Goal: Transaction & Acquisition: Subscribe to service/newsletter

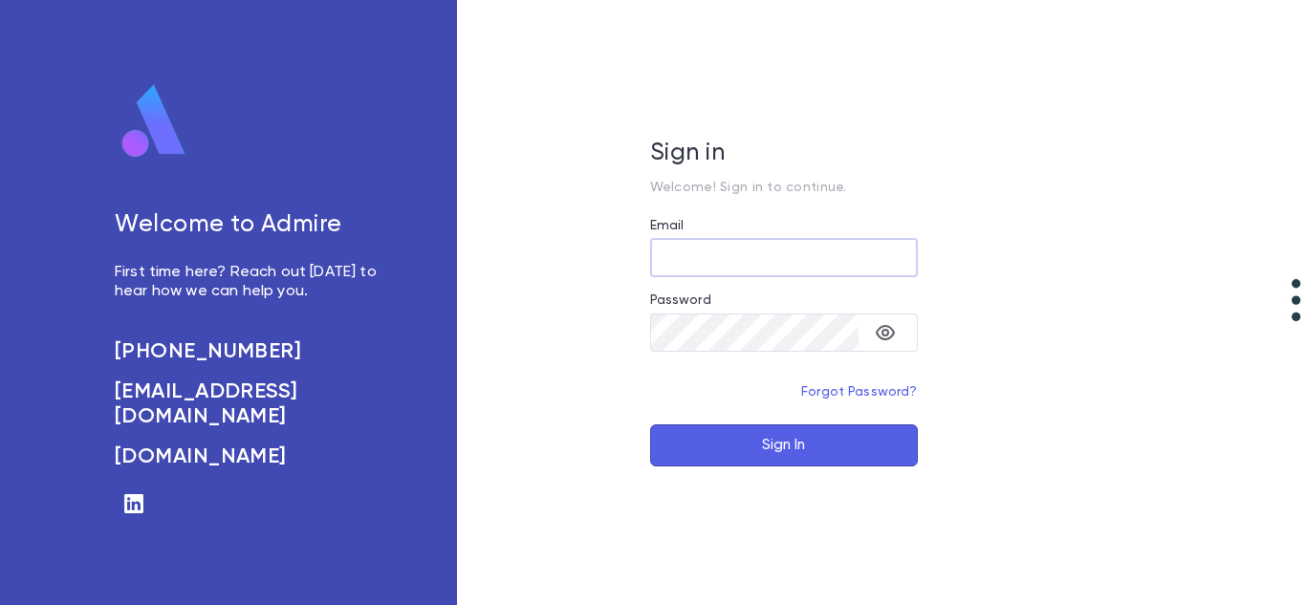
type input "**********"
click at [740, 435] on button "Sign In" at bounding box center [784, 445] width 268 height 42
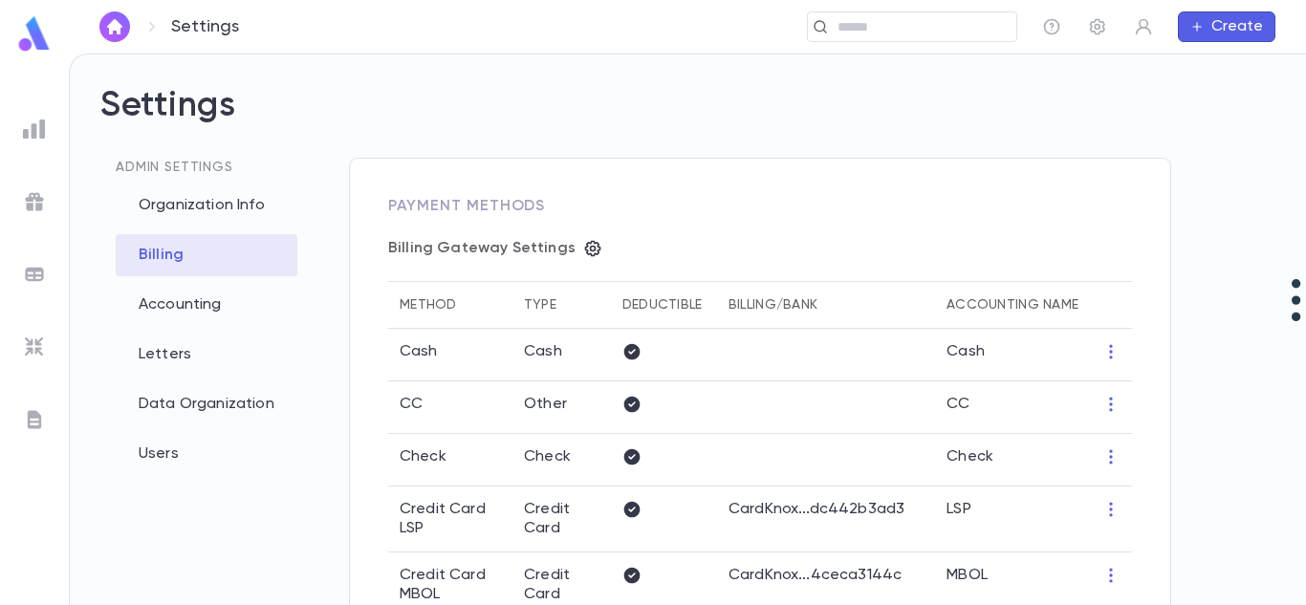
type input "**********"
click at [105, 40] on link at bounding box center [114, 26] width 31 height 31
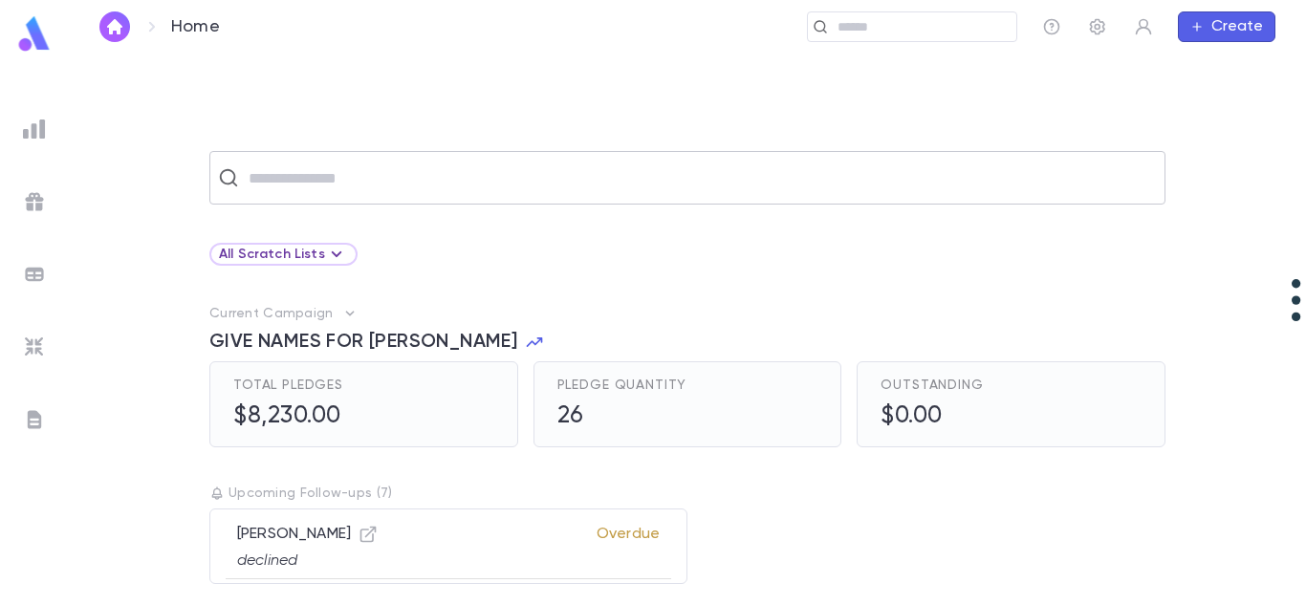
click at [306, 184] on input "text" at bounding box center [700, 178] width 914 height 36
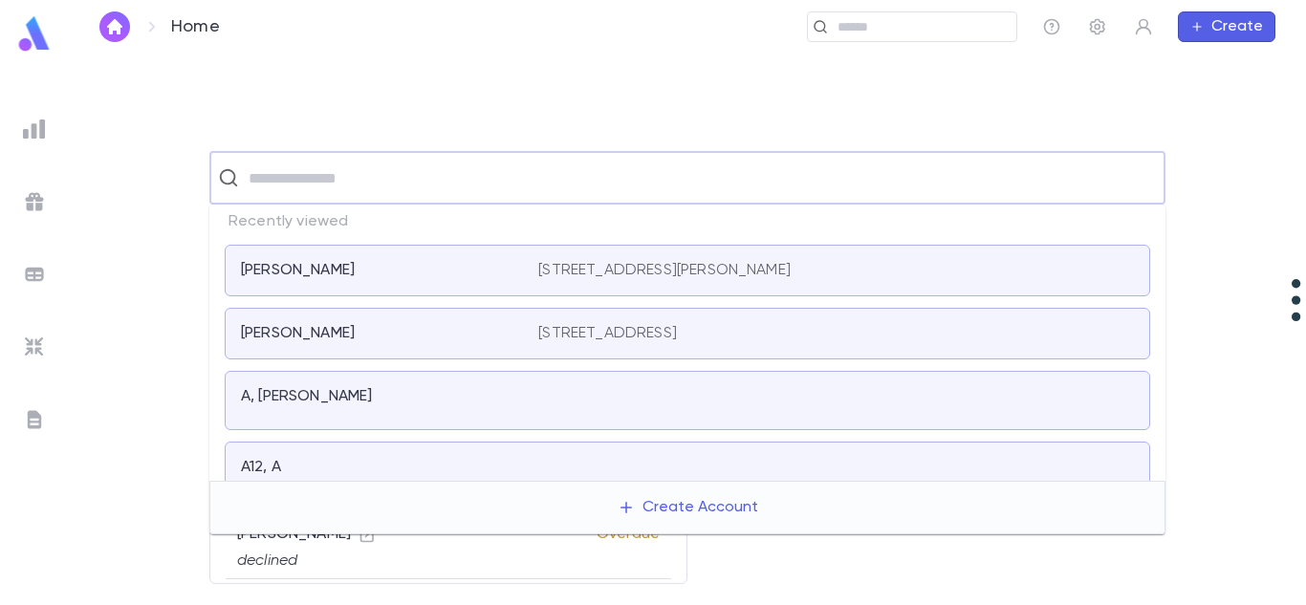
click at [372, 263] on div "Koppel, Samuel" at bounding box center [378, 270] width 274 height 19
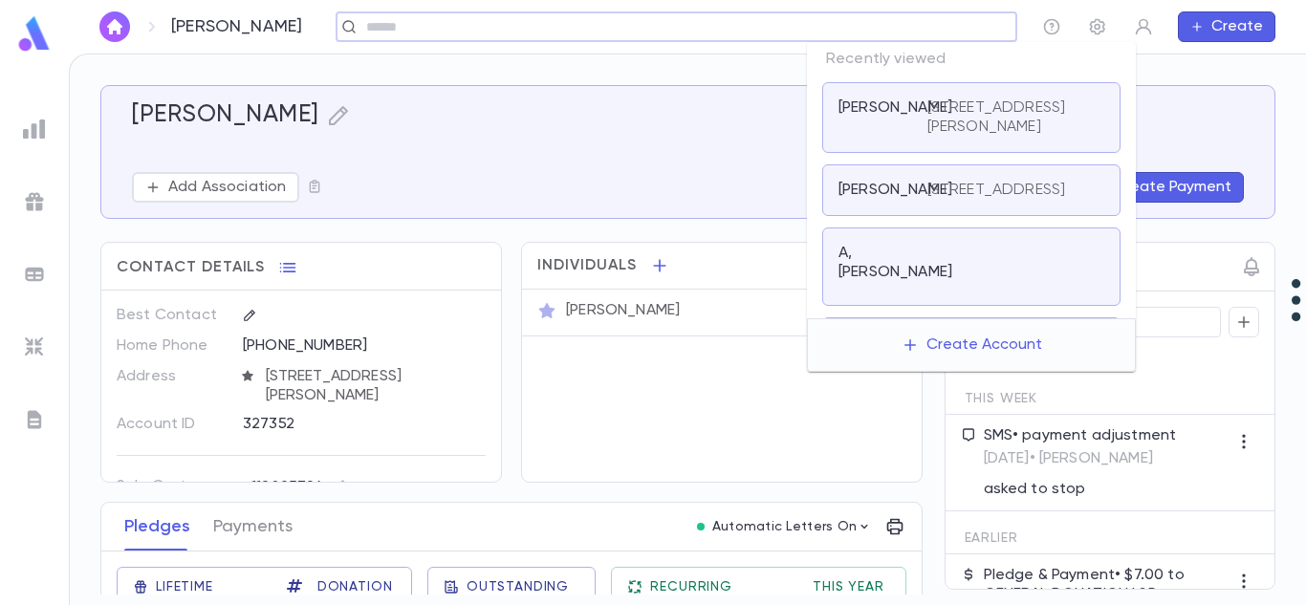
click at [876, 22] on input "text" at bounding box center [684, 27] width 648 height 18
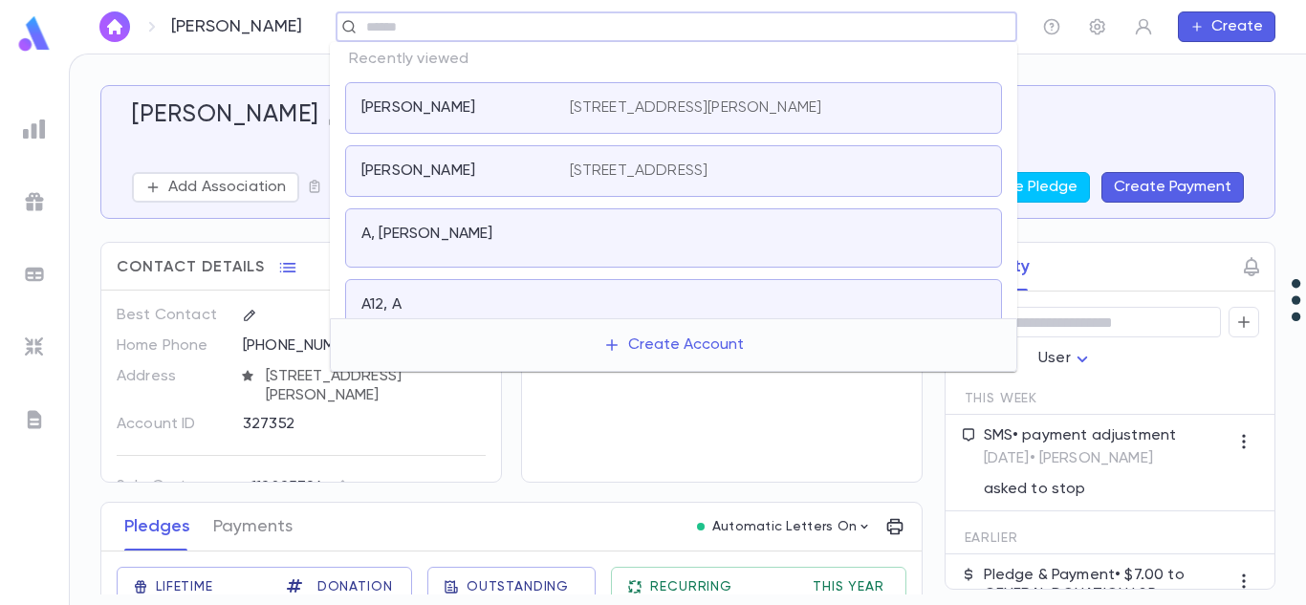
click at [708, 166] on p "28 Golders Green Rd, 08701" at bounding box center [639, 171] width 139 height 19
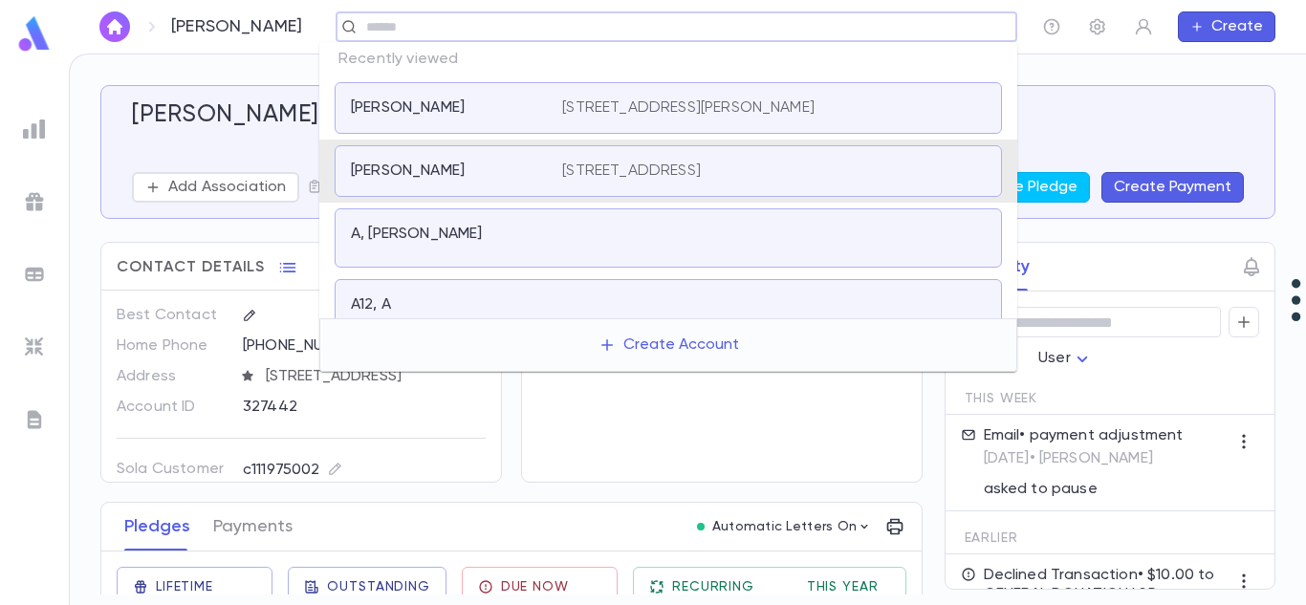
click at [845, 35] on input "text" at bounding box center [669, 27] width 619 height 18
click at [630, 225] on div at bounding box center [773, 238] width 423 height 27
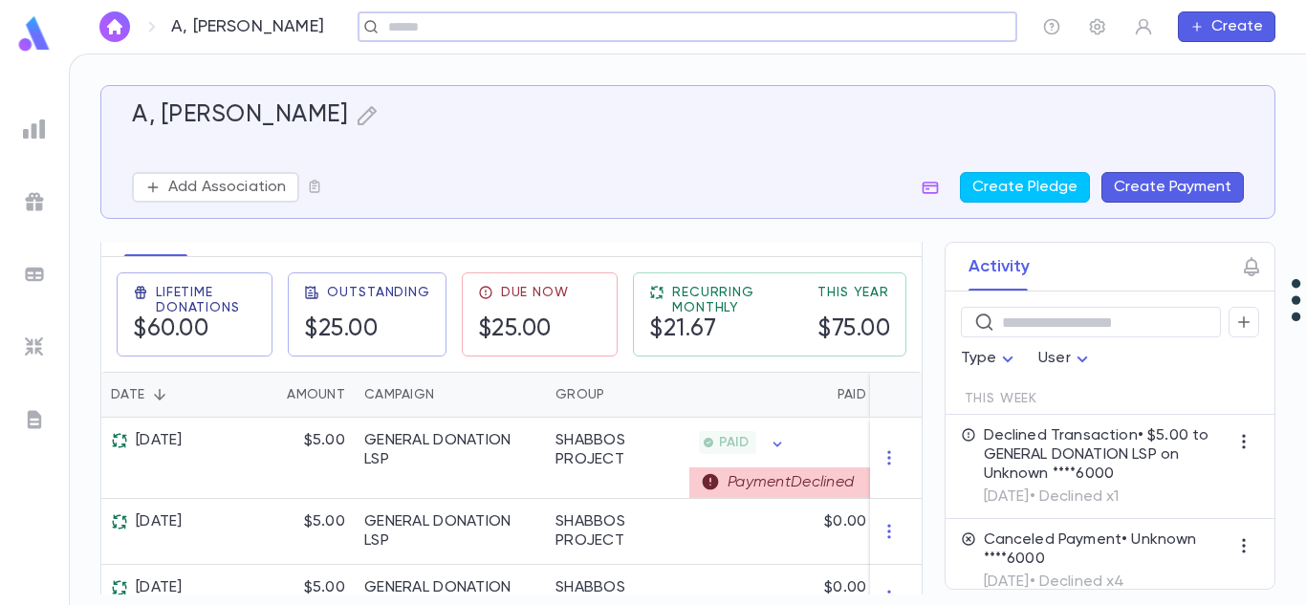
scroll to position [295, 0]
click at [472, 466] on div "GENERAL DONATION LSP" at bounding box center [450, 449] width 172 height 38
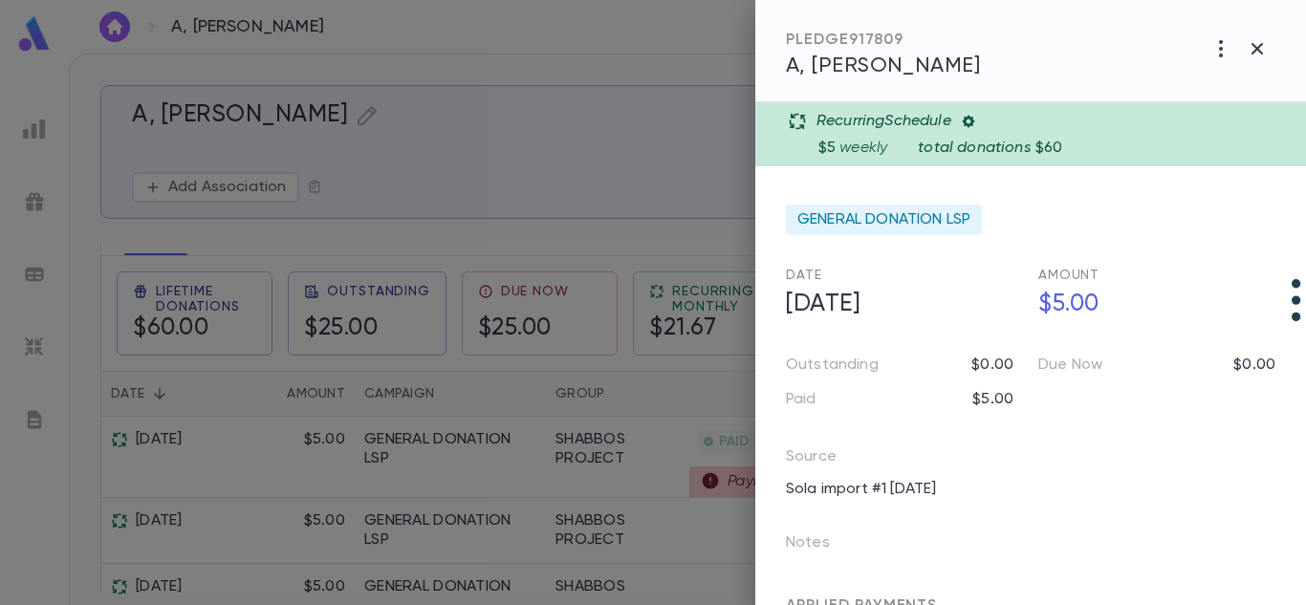
click at [973, 119] on icon at bounding box center [968, 121] width 15 height 15
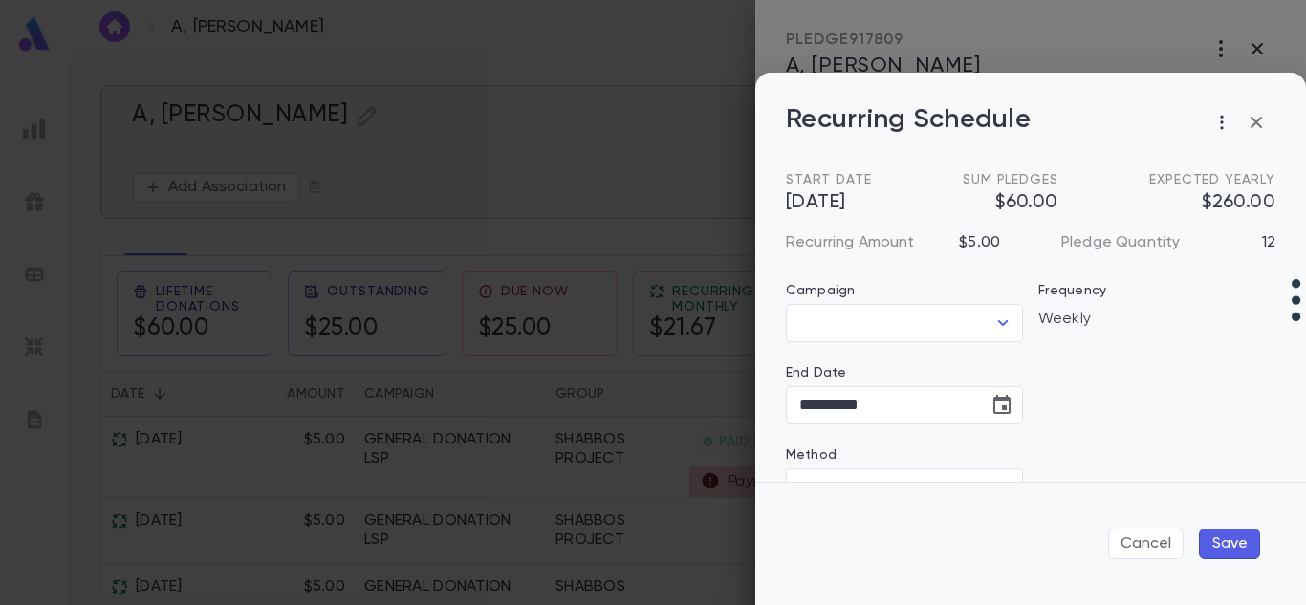
type input "**********"
type input "********"
click at [999, 409] on icon "Choose date, selected date is Sep 16, 2025" at bounding box center [1001, 404] width 17 height 19
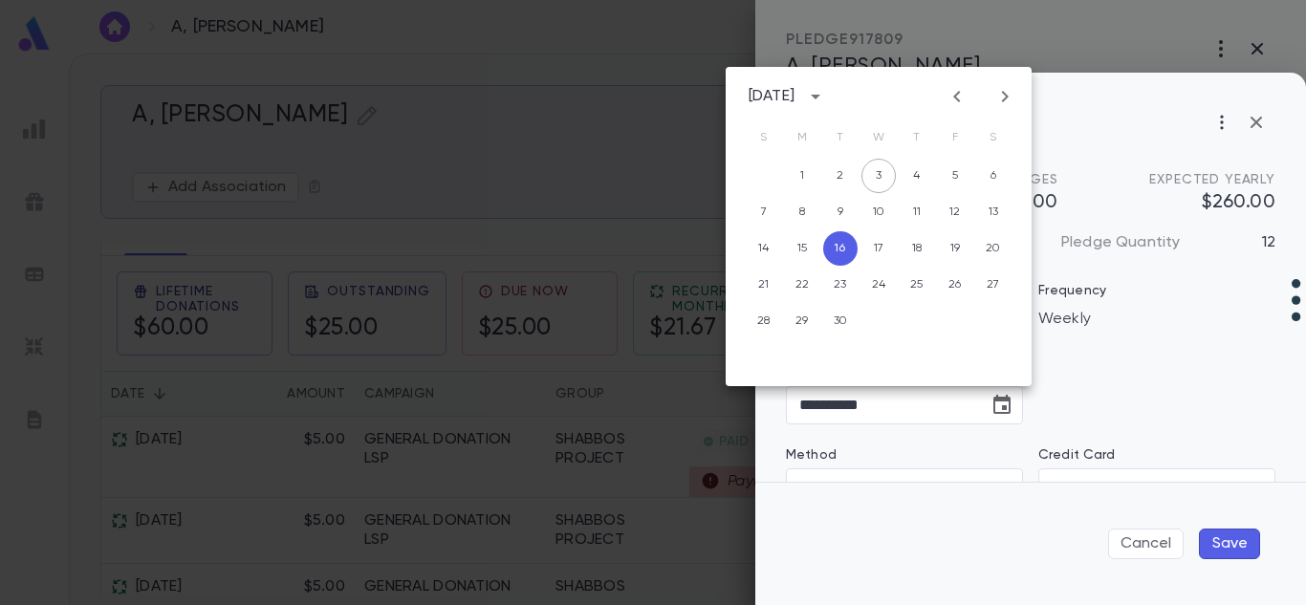
click at [1017, 99] on button "Next month" at bounding box center [1004, 96] width 31 height 31
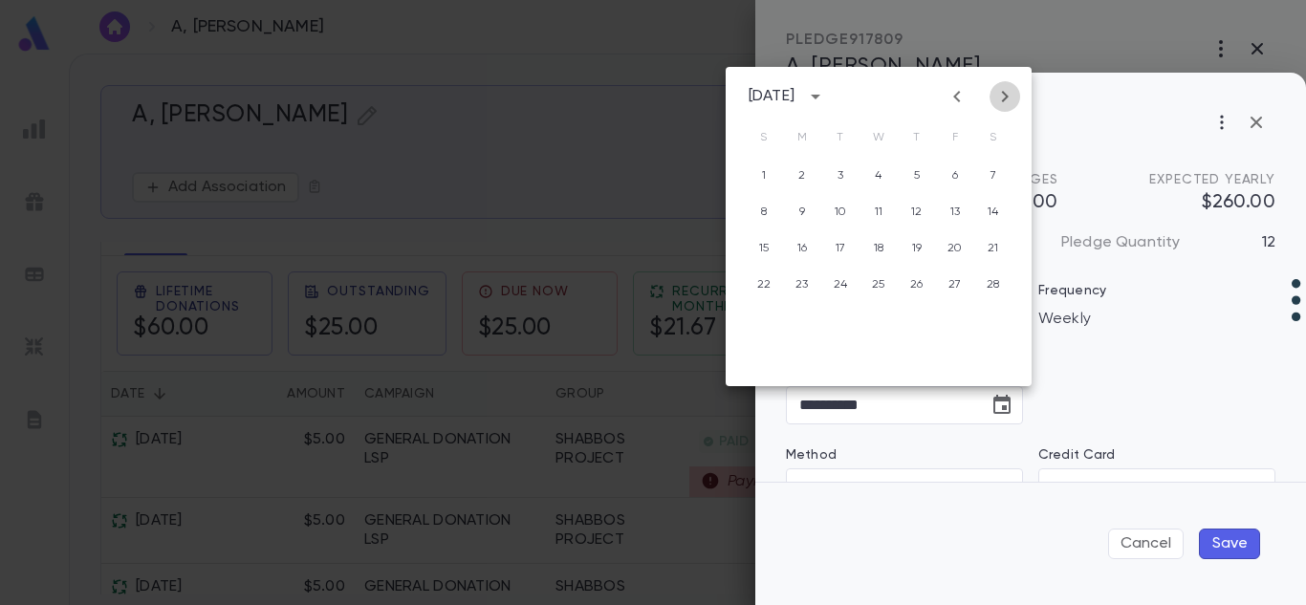
click at [1017, 99] on button "Next month" at bounding box center [1004, 96] width 31 height 31
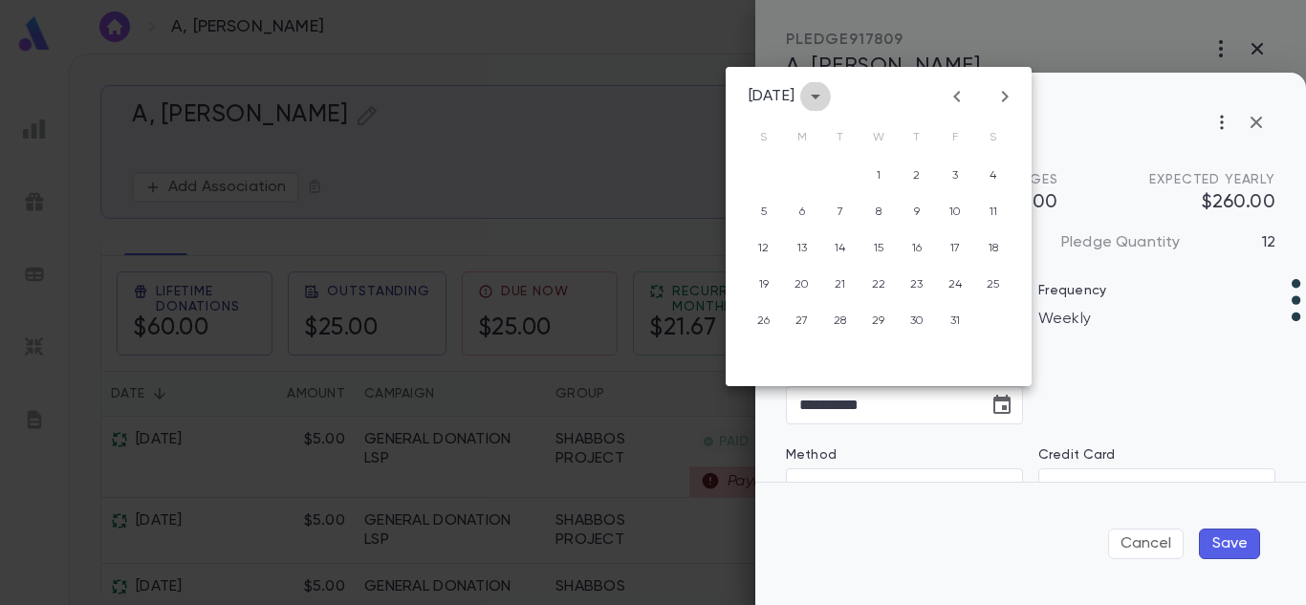
click at [822, 100] on button "calendar view is open, switch to year view" at bounding box center [815, 96] width 31 height 31
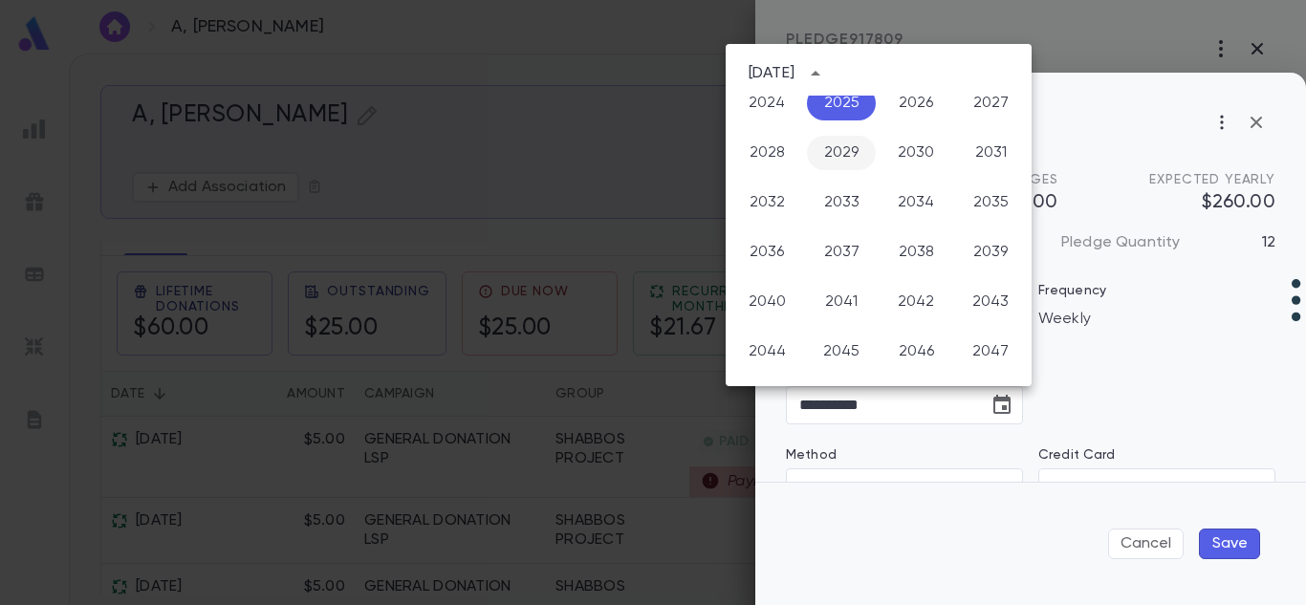
scroll to position [1567, 0]
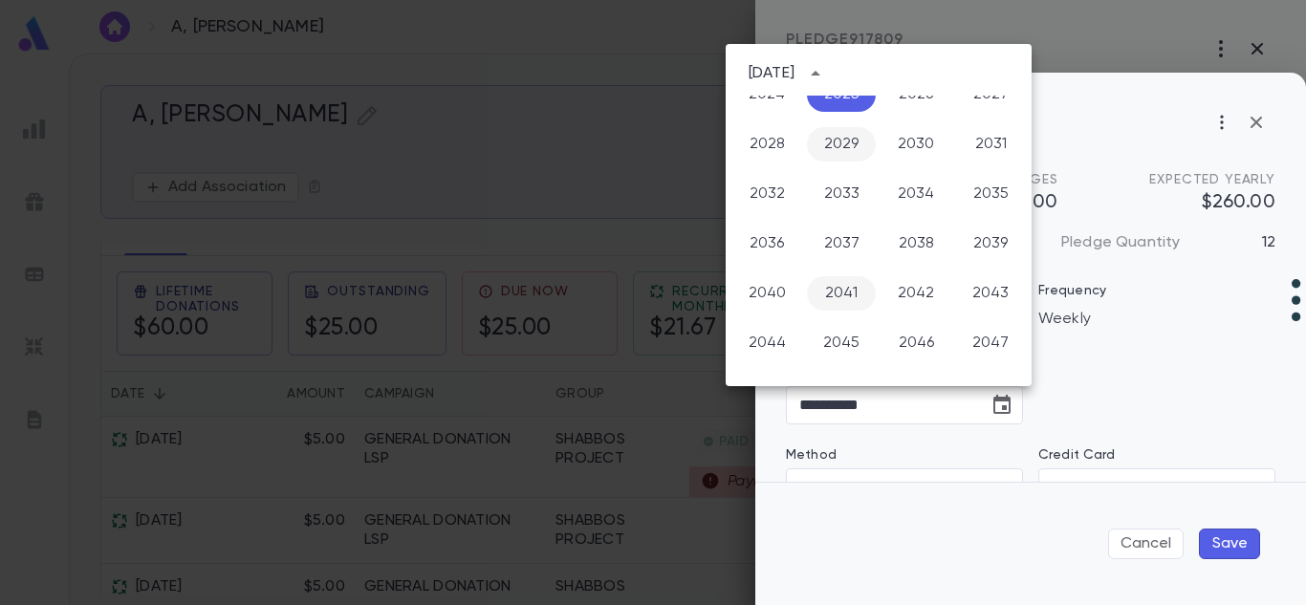
click at [857, 304] on button "2041" at bounding box center [841, 293] width 69 height 34
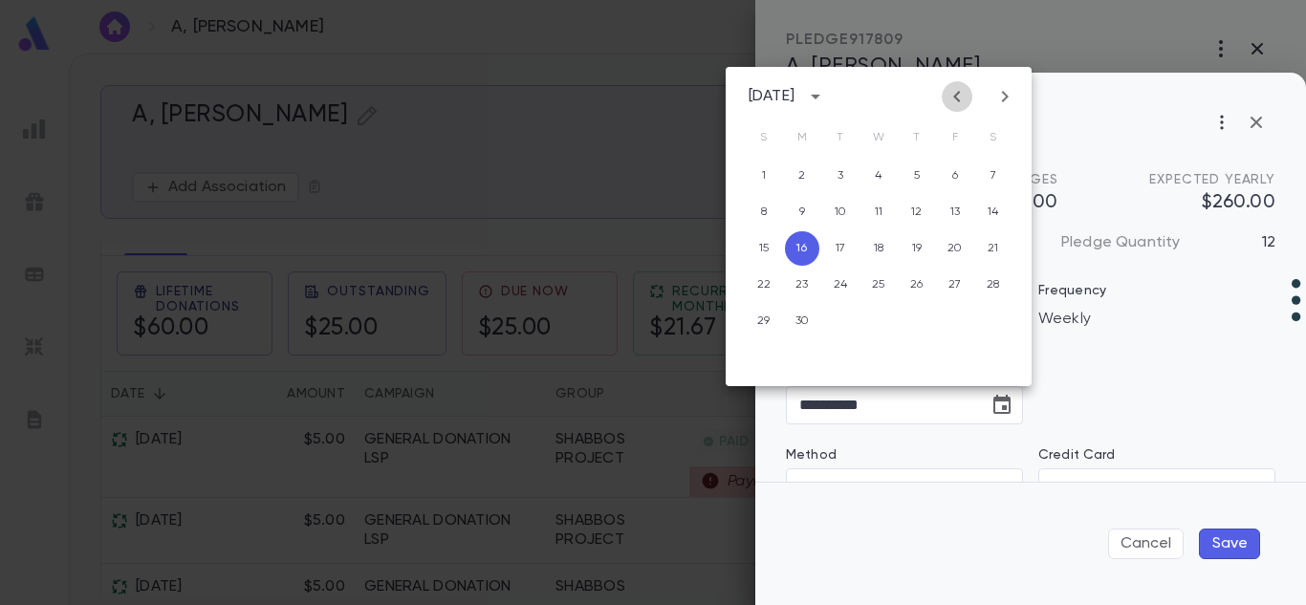
click at [956, 89] on icon "Previous month" at bounding box center [956, 96] width 23 height 23
click at [1062, 122] on div "Recurring Schedule" at bounding box center [1030, 122] width 489 height 38
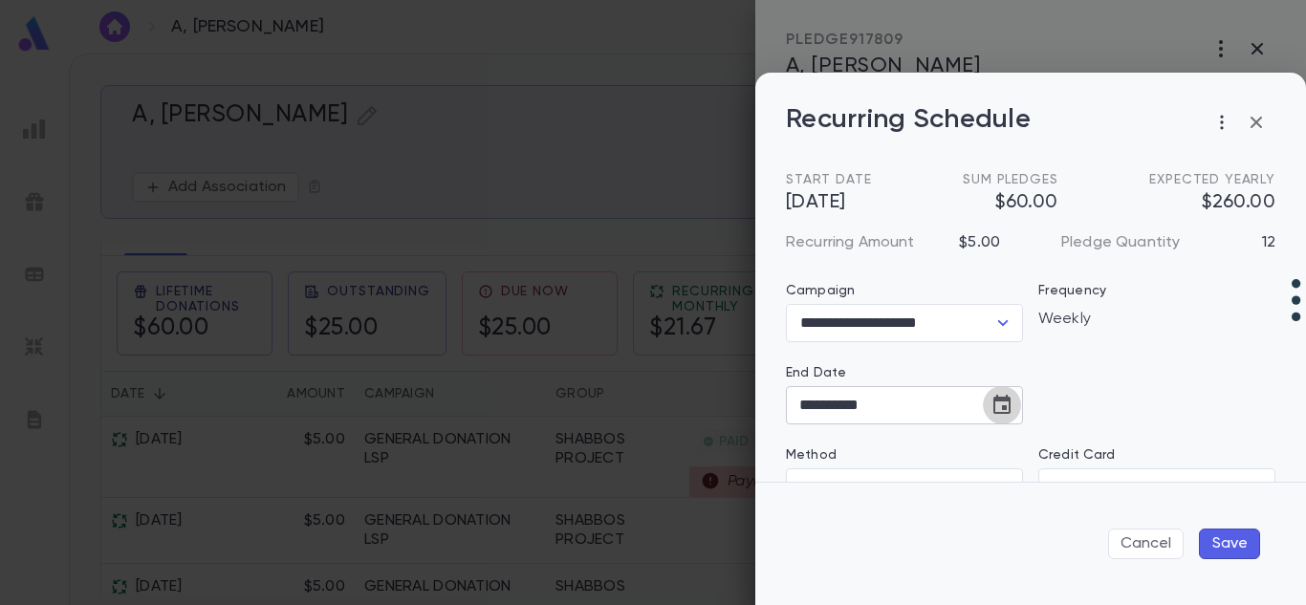
click at [998, 409] on icon "Choose date, selected date is Sep 16, 2041" at bounding box center [1001, 404] width 17 height 19
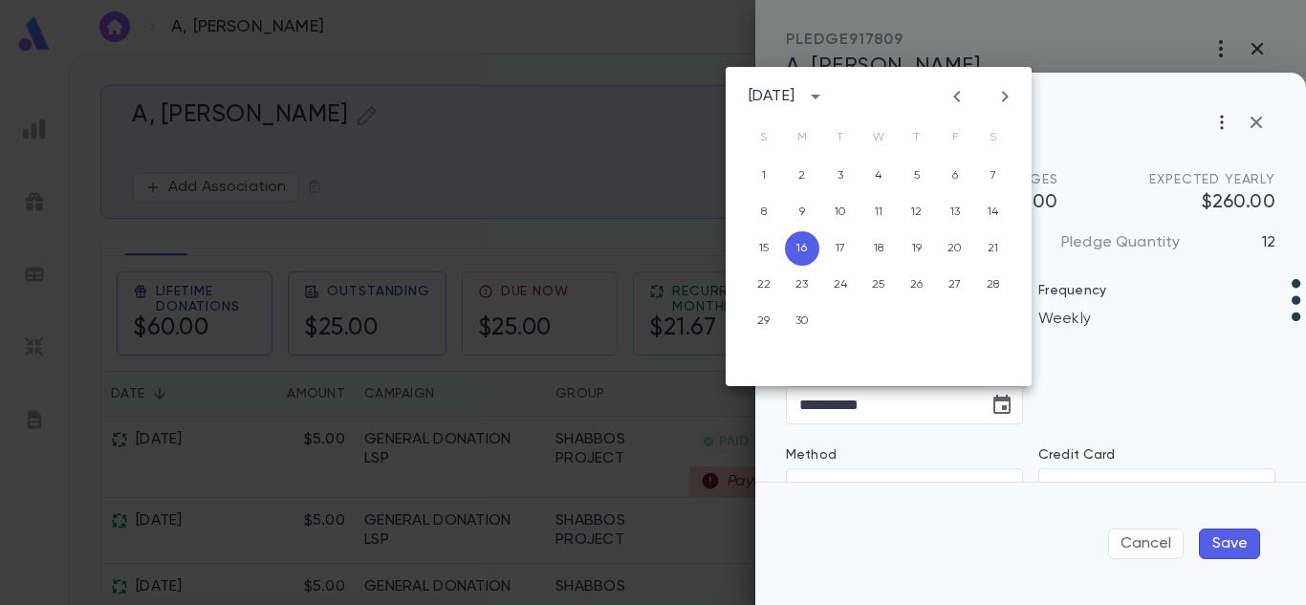
click at [831, 85] on div "September 2041" at bounding box center [789, 96] width 82 height 29
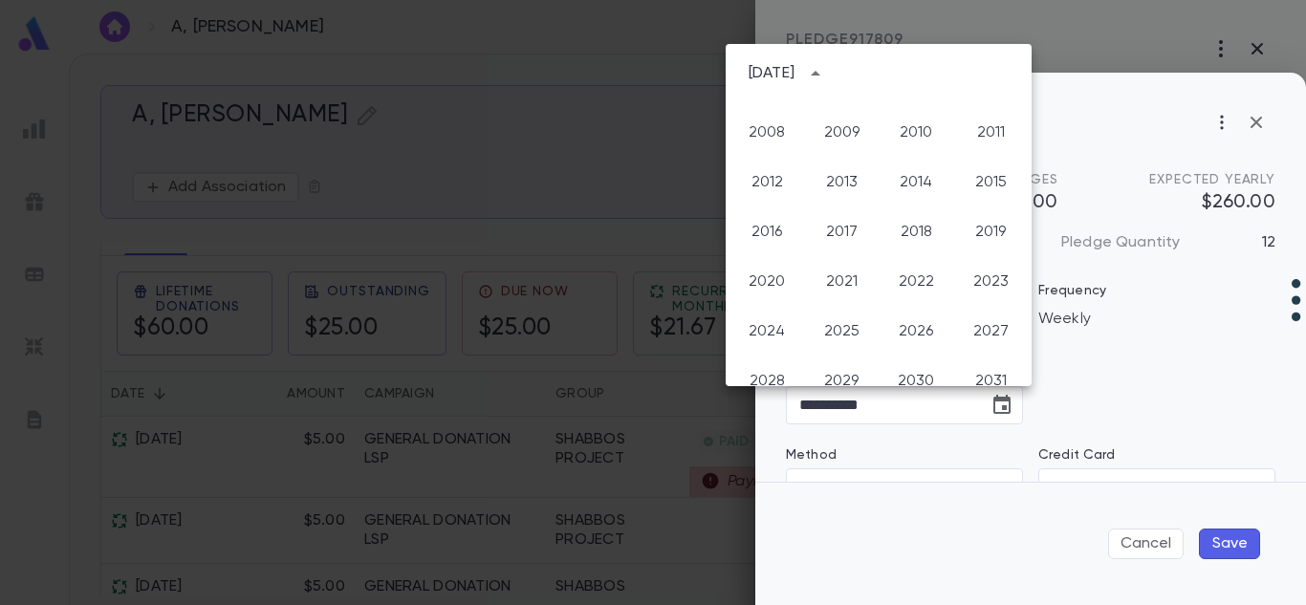
scroll to position [1334, 0]
click at [830, 328] on button "2025" at bounding box center [841, 328] width 69 height 34
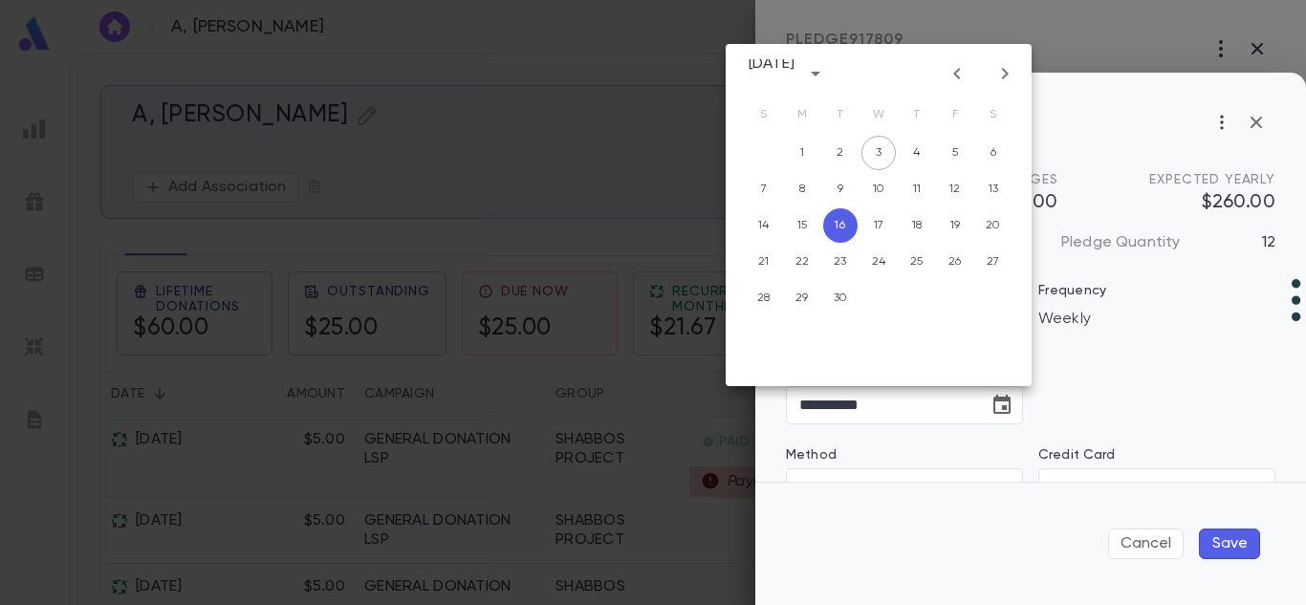
type input "**********"
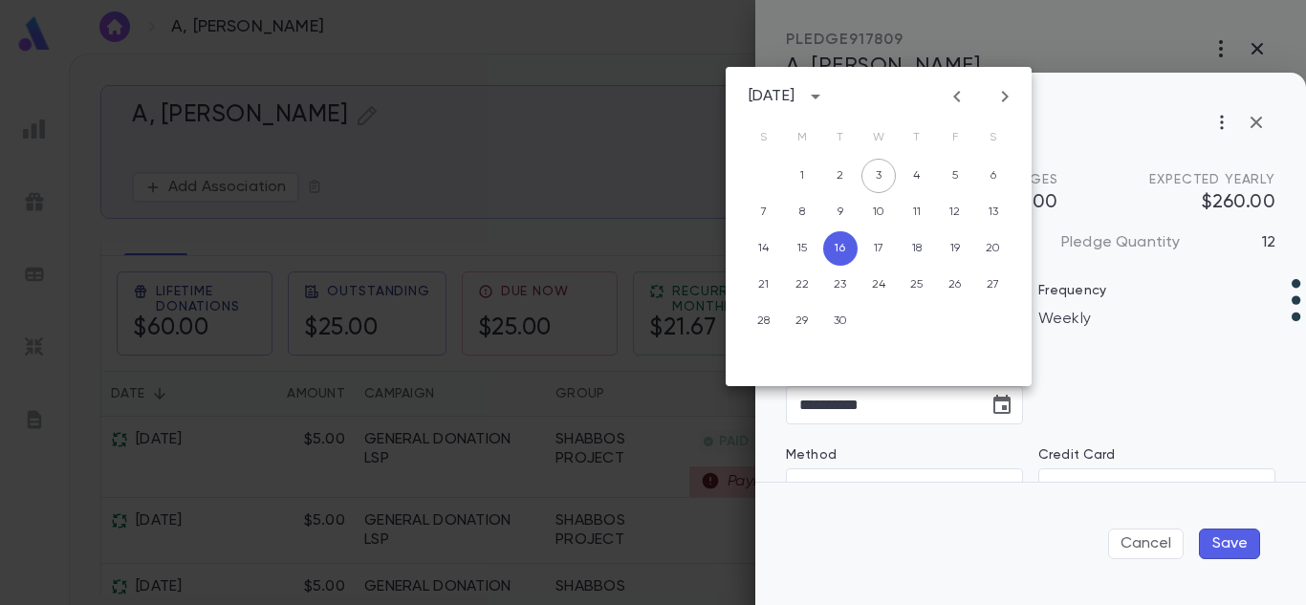
click at [1093, 372] on div "**********" at bounding box center [1022, 556] width 505 height 692
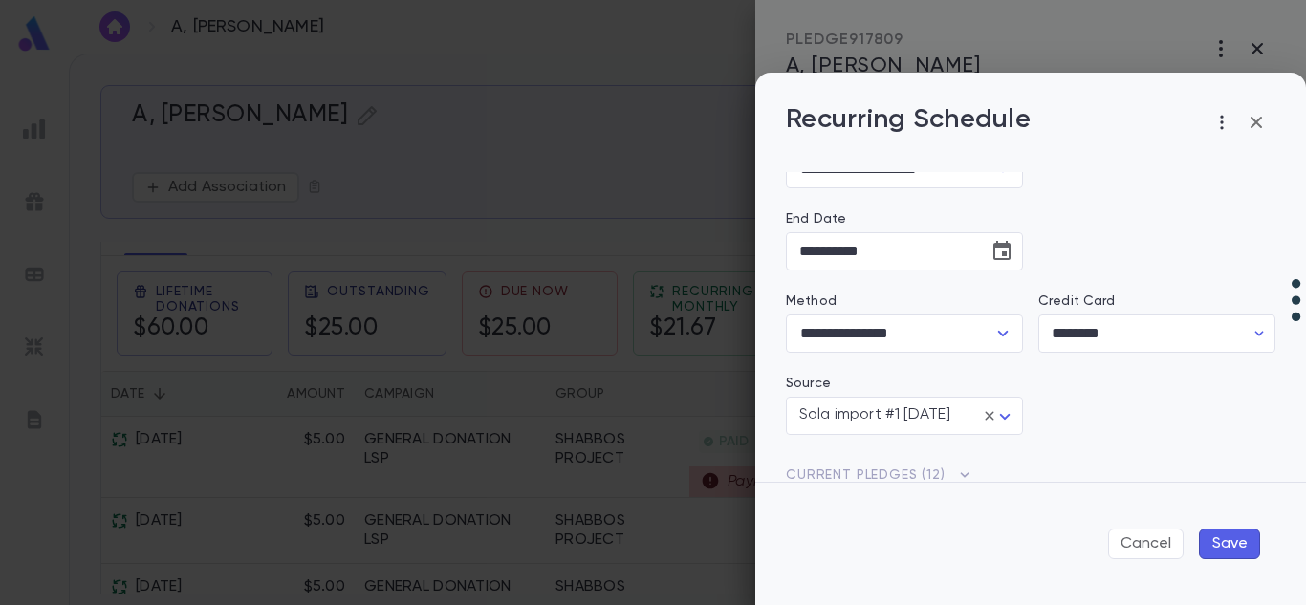
scroll to position [163, 0]
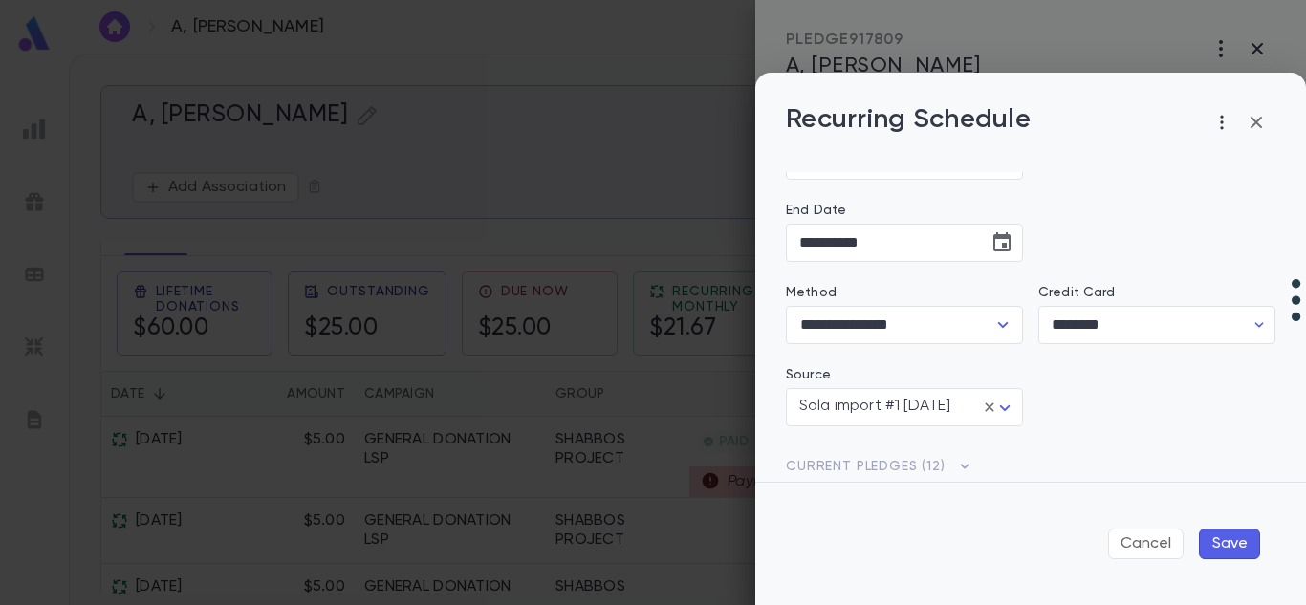
click at [1256, 117] on icon "button" at bounding box center [1256, 122] width 23 height 23
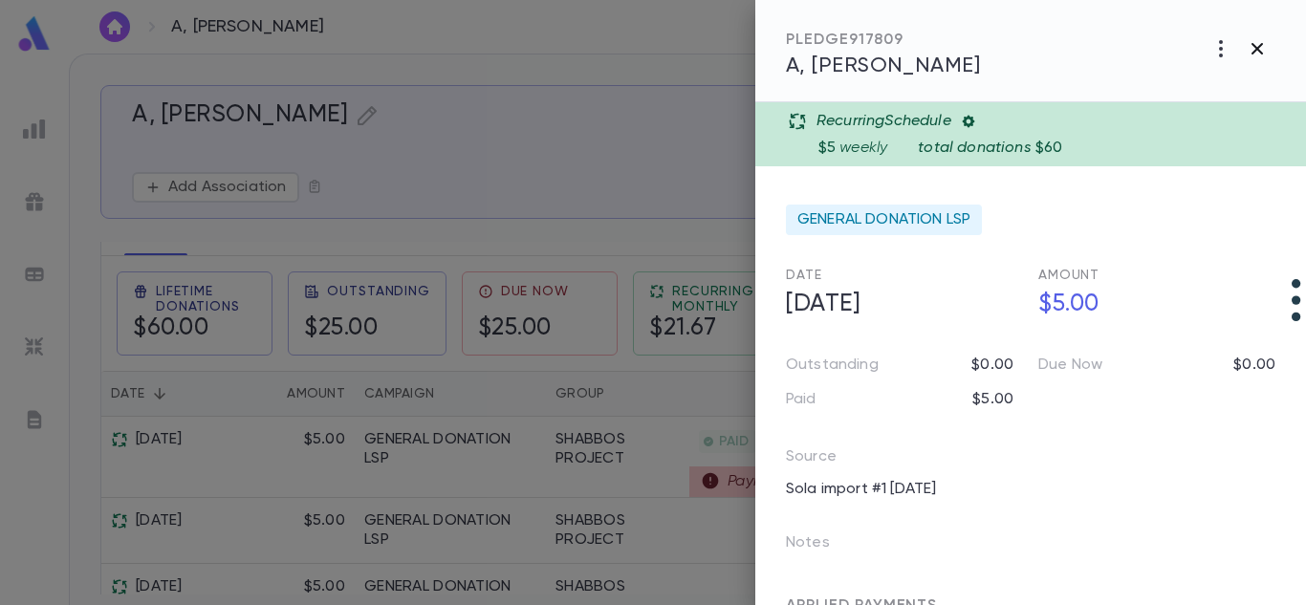
click at [1253, 52] on icon "button" at bounding box center [1256, 48] width 11 height 11
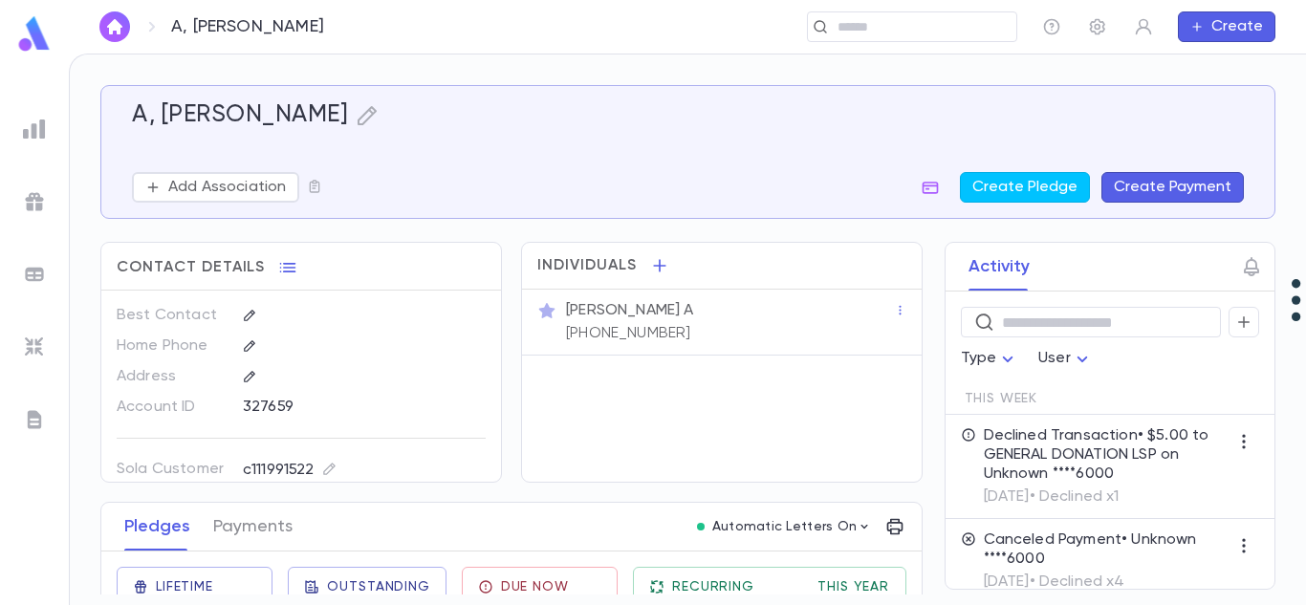
scroll to position [93, 0]
